Goal: Task Accomplishment & Management: Use online tool/utility

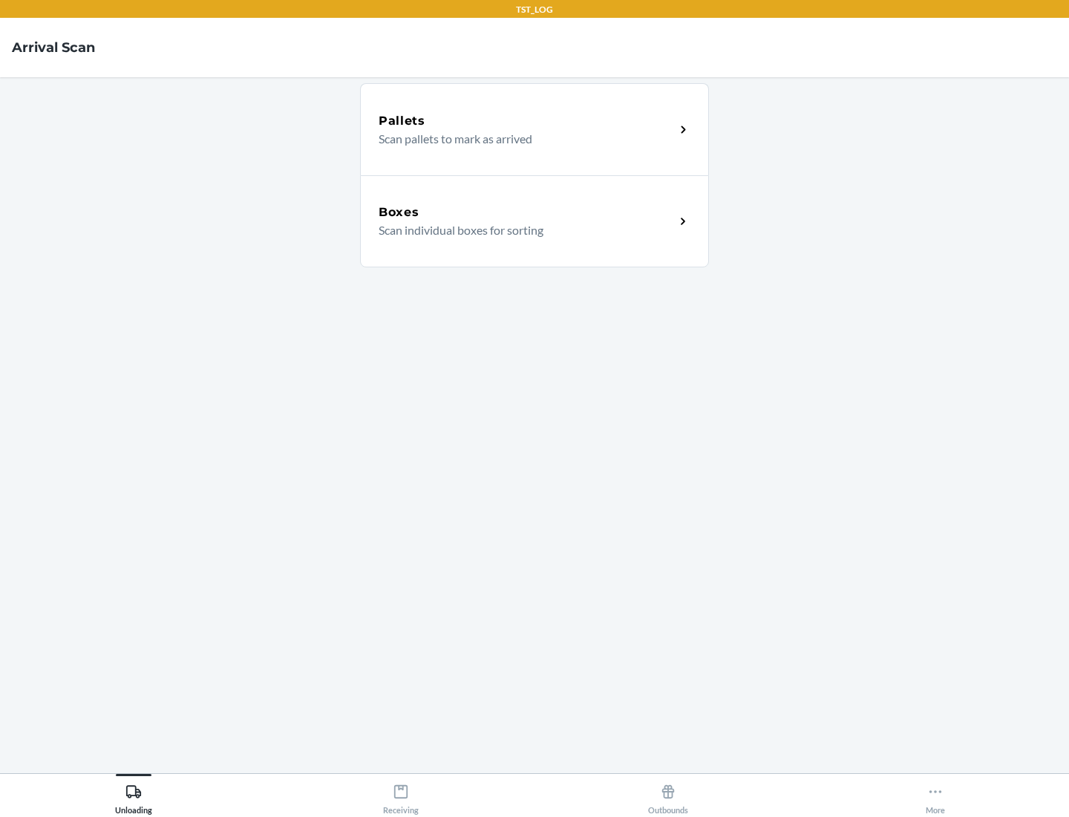
click at [526, 212] on div "Boxes" at bounding box center [527, 212] width 296 height 18
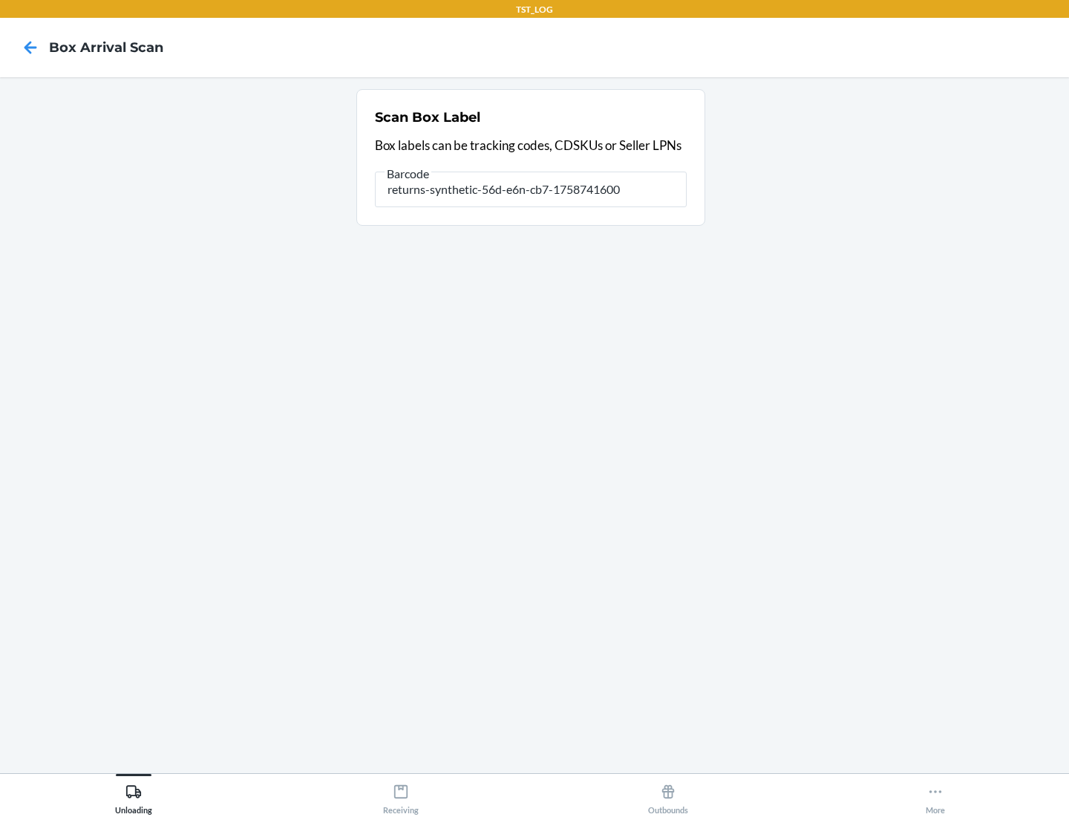
type input "returns-synthetic-56d-e6n-cb7-1758741600"
